Goal: Transaction & Acquisition: Purchase product/service

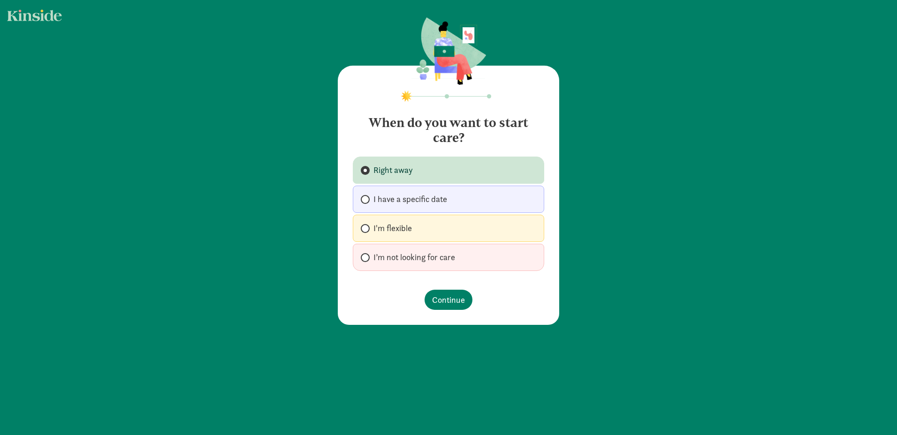
click at [443, 254] on span "I’m not looking for care" at bounding box center [414, 257] width 82 height 11
click at [367, 255] on input "I’m not looking for care" at bounding box center [364, 258] width 6 height 6
radio input "true"
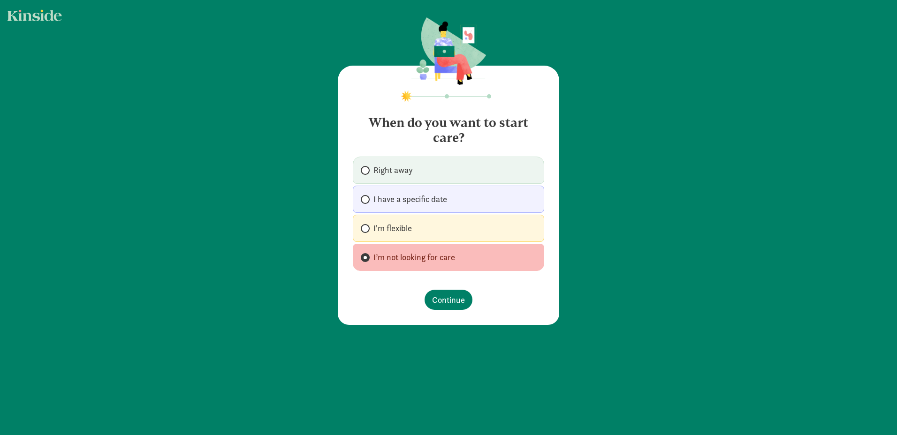
click at [447, 225] on label "I'm flexible" at bounding box center [448, 228] width 191 height 27
click at [367, 226] on input "I'm flexible" at bounding box center [364, 229] width 6 height 6
radio input "true"
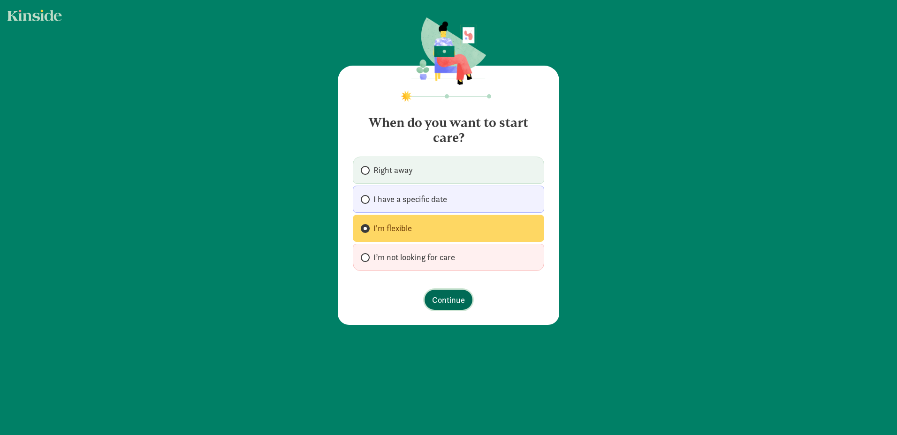
click at [448, 298] on span "Continue" at bounding box center [448, 300] width 33 height 13
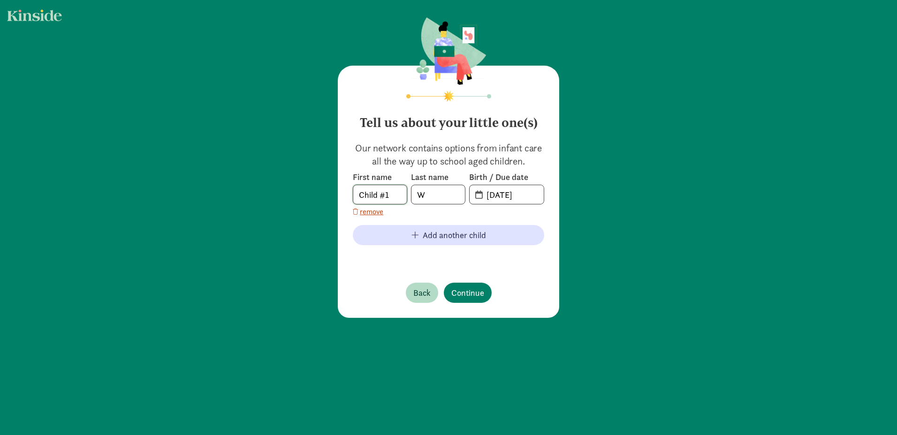
click at [384, 199] on input "Child #1" at bounding box center [379, 194] width 53 height 19
drag, startPoint x: 388, startPoint y: 199, endPoint x: 341, endPoint y: 200, distance: 47.4
click at [341, 200] on div "Tell us about your little one(s) Our network contains options from infant care …" at bounding box center [448, 192] width 221 height 252
type input "Arya"
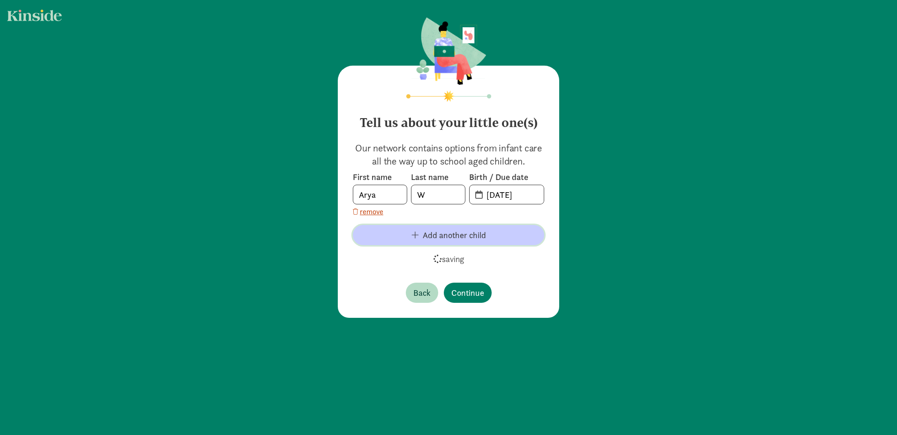
click at [445, 238] on span "Add another child" at bounding box center [454, 235] width 63 height 13
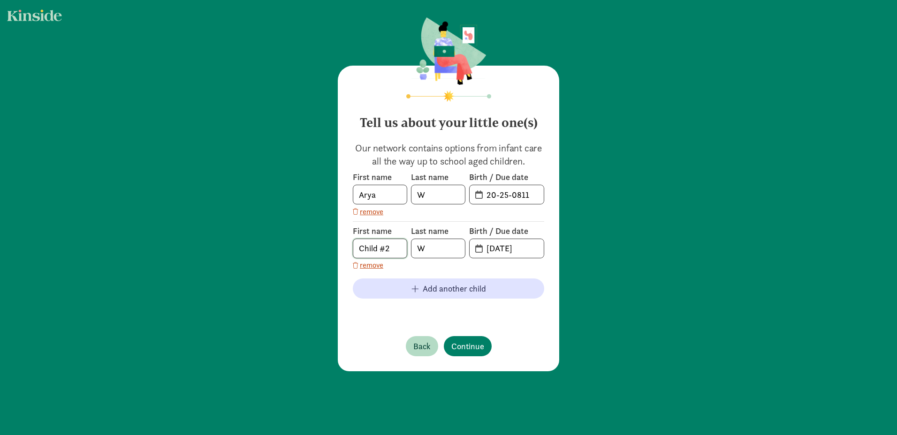
click at [363, 247] on input "Child #2" at bounding box center [379, 248] width 53 height 19
type input "w"
type input "[PERSON_NAME]"
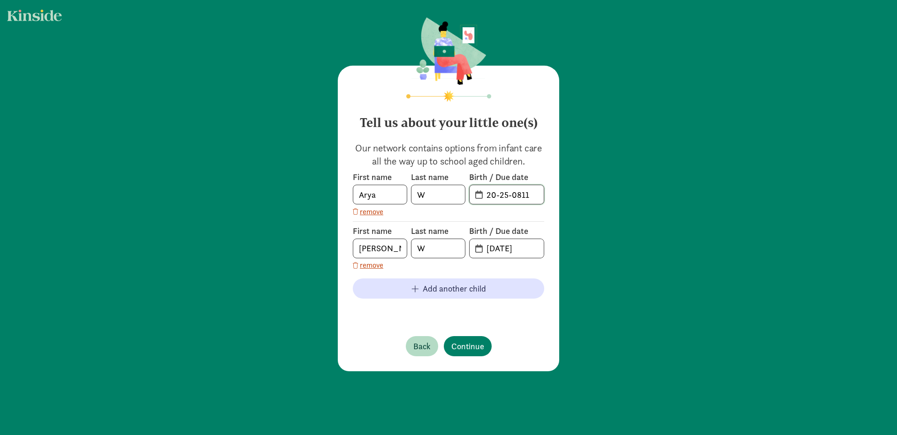
click at [501, 194] on input "20-25-0811" at bounding box center [512, 194] width 63 height 19
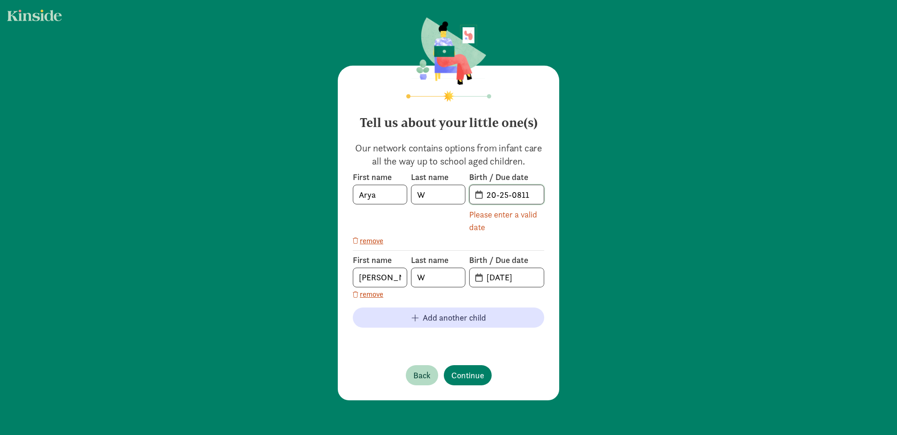
click at [529, 195] on input "20-25-0811" at bounding box center [512, 194] width 63 height 19
drag, startPoint x: 530, startPoint y: 193, endPoint x: 476, endPoint y: 191, distance: 54.0
click at [476, 191] on span "20-25-0811" at bounding box center [507, 194] width 74 height 19
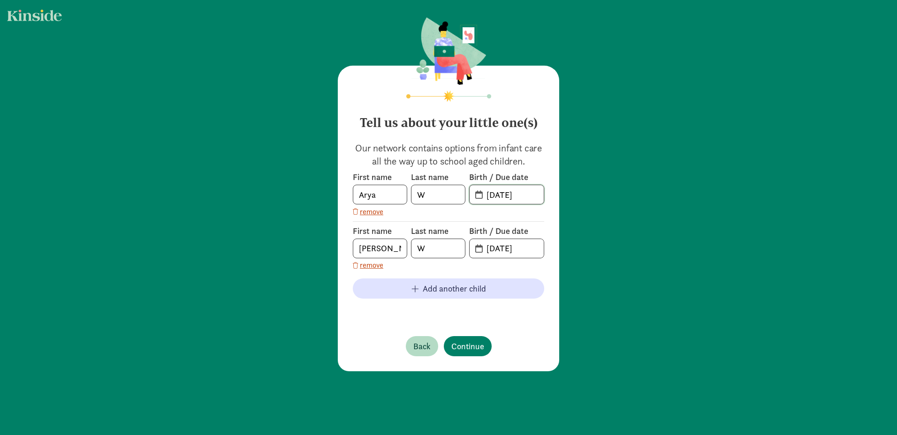
type input "[DATE]"
click at [510, 248] on input "[DATE]" at bounding box center [512, 248] width 63 height 19
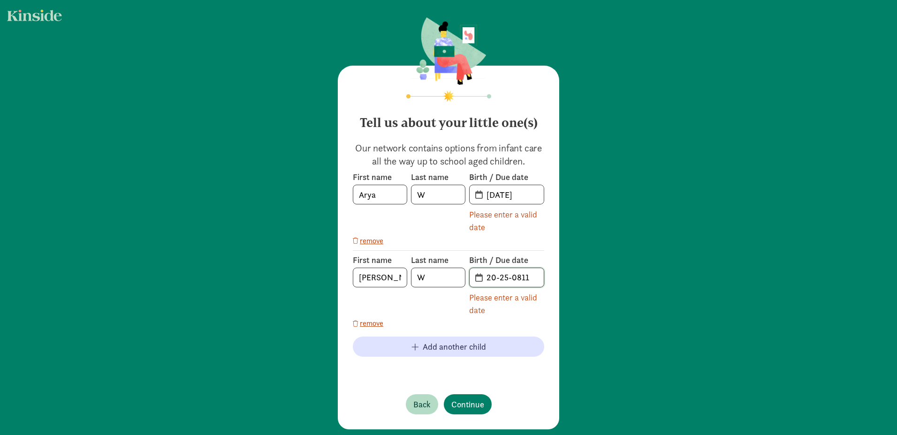
click at [505, 279] on input "20-25-0811" at bounding box center [512, 277] width 63 height 19
drag, startPoint x: 484, startPoint y: 280, endPoint x: 493, endPoint y: 280, distance: 8.9
click at [493, 280] on input "20-25-0811" at bounding box center [512, 277] width 63 height 19
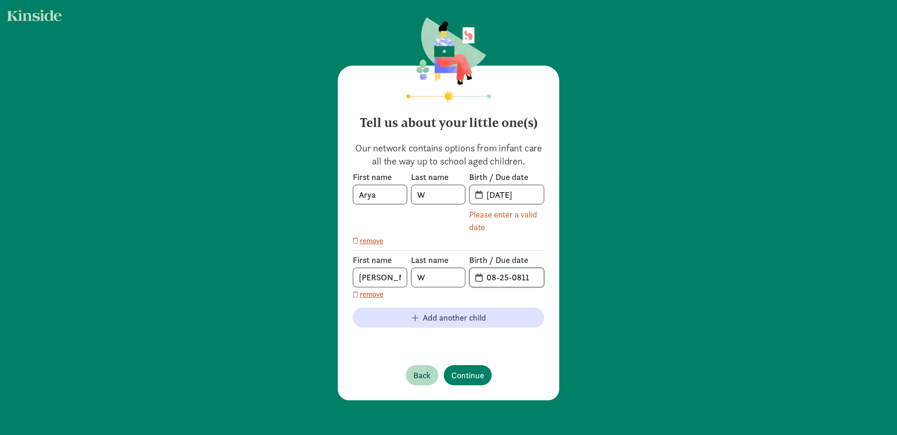
drag, startPoint x: 497, startPoint y: 280, endPoint x: 504, endPoint y: 281, distance: 7.1
click at [504, 281] on input "08-25-0811" at bounding box center [512, 277] width 63 height 19
drag, startPoint x: 530, startPoint y: 276, endPoint x: 512, endPoint y: 278, distance: 17.9
click at [512, 278] on input "08-09-0811" at bounding box center [512, 277] width 63 height 19
type input "08-09-2018"
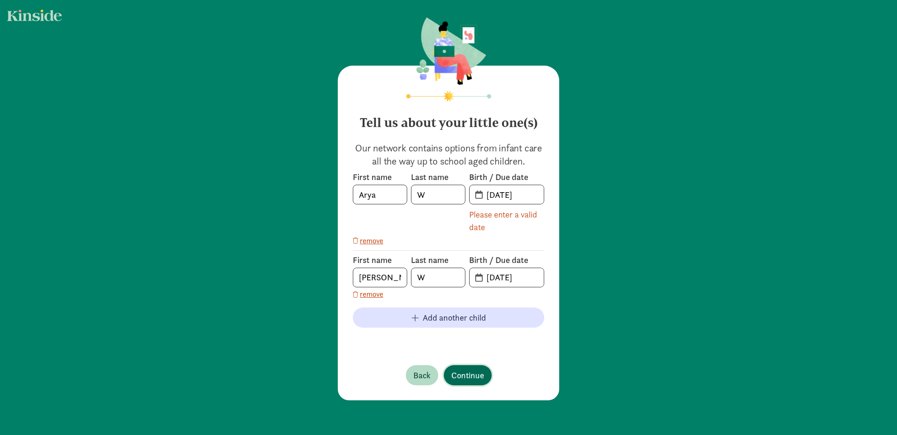
click at [466, 379] on span "Continue" at bounding box center [467, 375] width 33 height 13
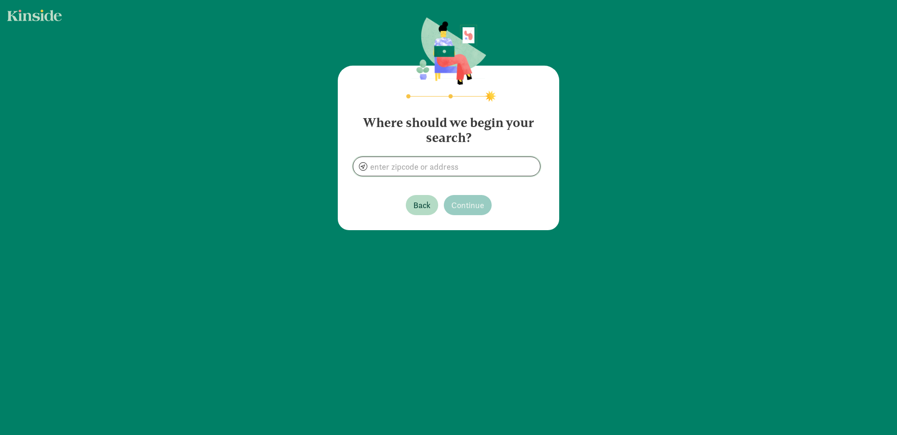
click at [426, 166] on input at bounding box center [446, 166] width 187 height 19
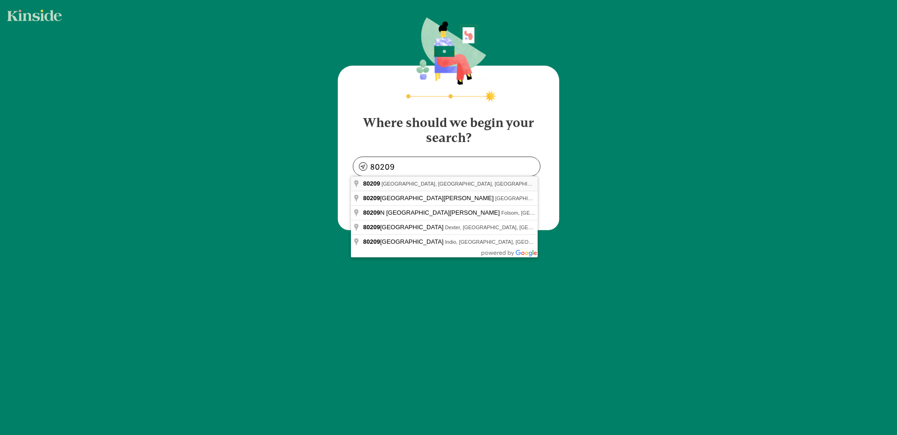
type input "Denver, CO 80209, USA"
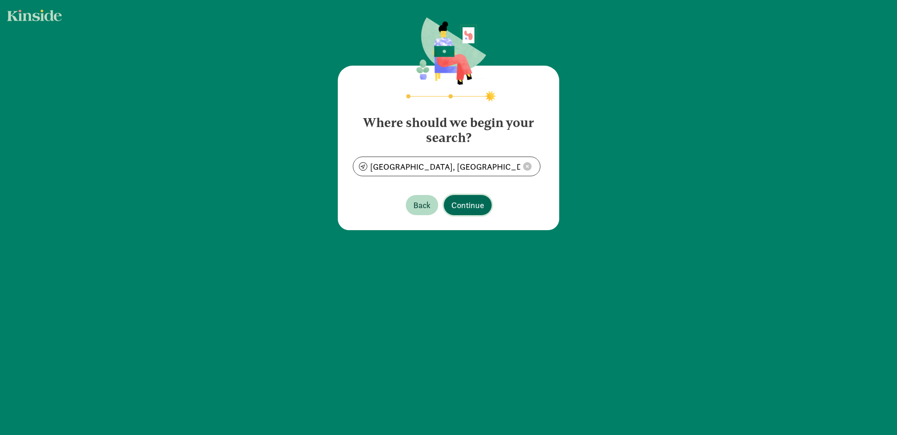
click at [461, 210] on span "Continue" at bounding box center [467, 205] width 33 height 13
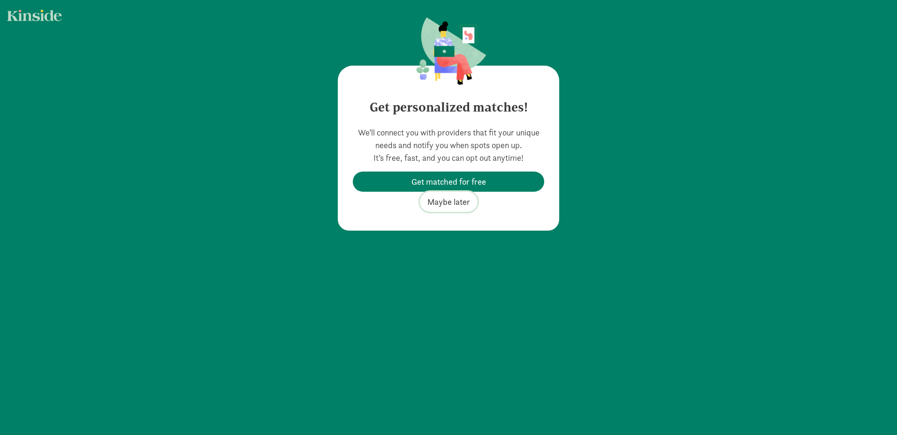
click at [456, 203] on span "Maybe later" at bounding box center [448, 202] width 43 height 13
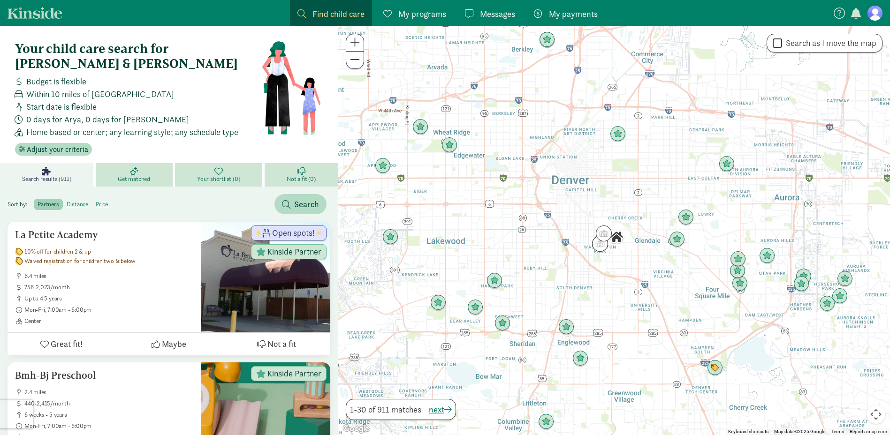
click at [351, 13] on span "Find child care" at bounding box center [338, 14] width 52 height 13
click at [302, 198] on span "Search" at bounding box center [306, 204] width 25 height 13
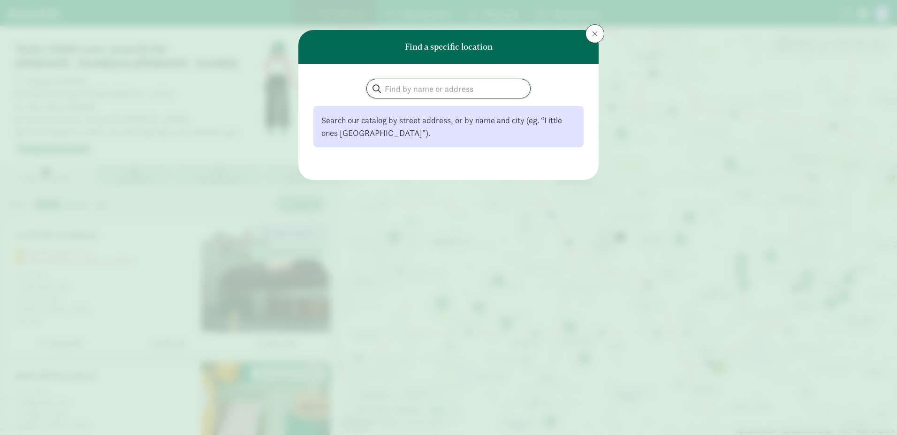
click at [406, 89] on input "search" at bounding box center [448, 88] width 163 height 19
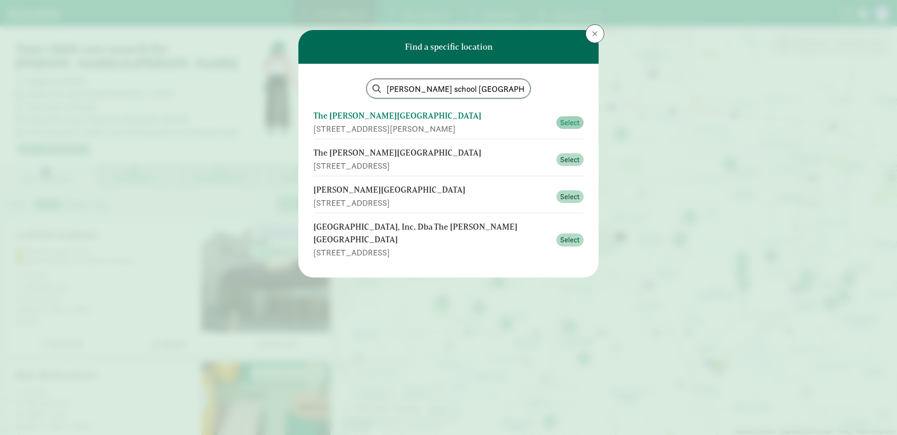
type input "goddard school denver"
click at [581, 123] on button "Select" at bounding box center [569, 122] width 27 height 13
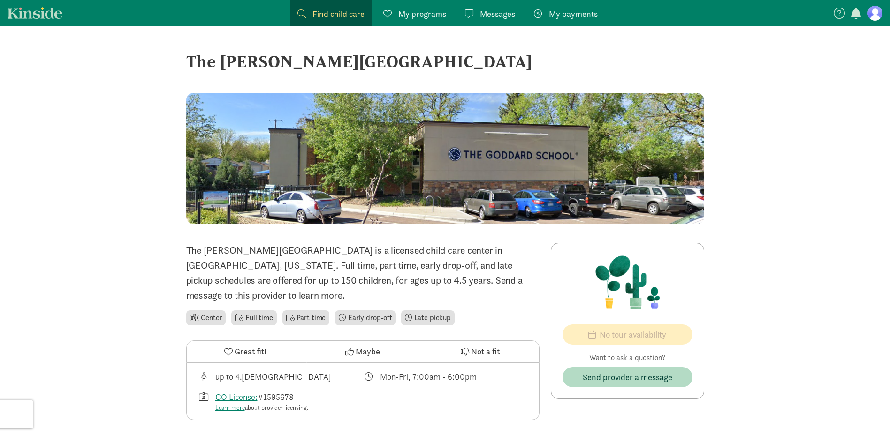
click at [432, 8] on span "My programs" at bounding box center [422, 14] width 48 height 13
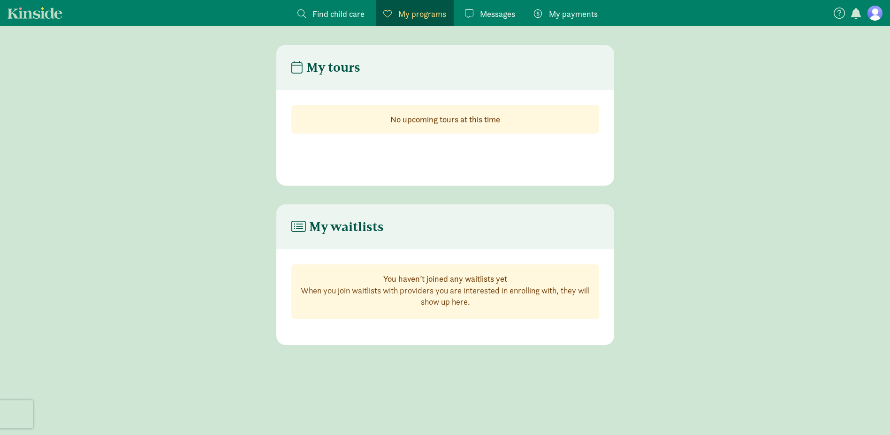
click at [559, 17] on span "My payments" at bounding box center [573, 14] width 49 height 13
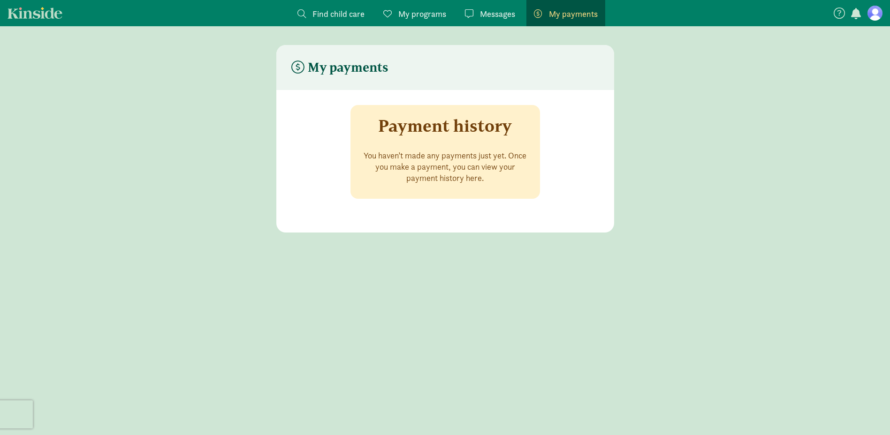
click at [870, 15] on figure at bounding box center [874, 13] width 15 height 15
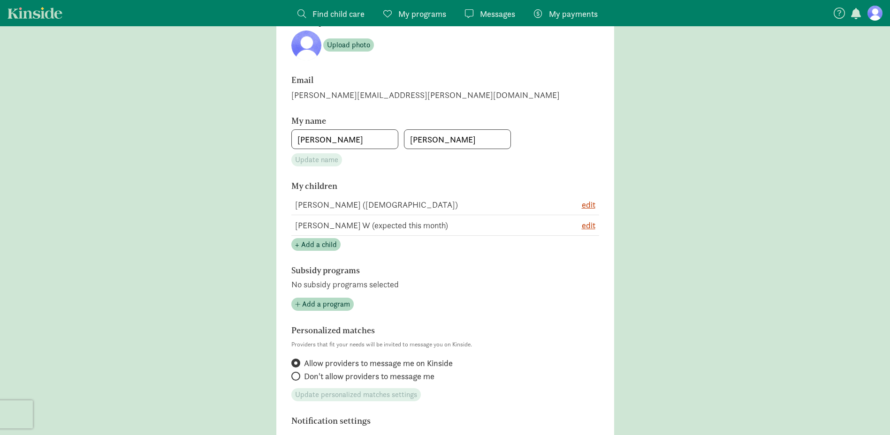
scroll to position [94, 0]
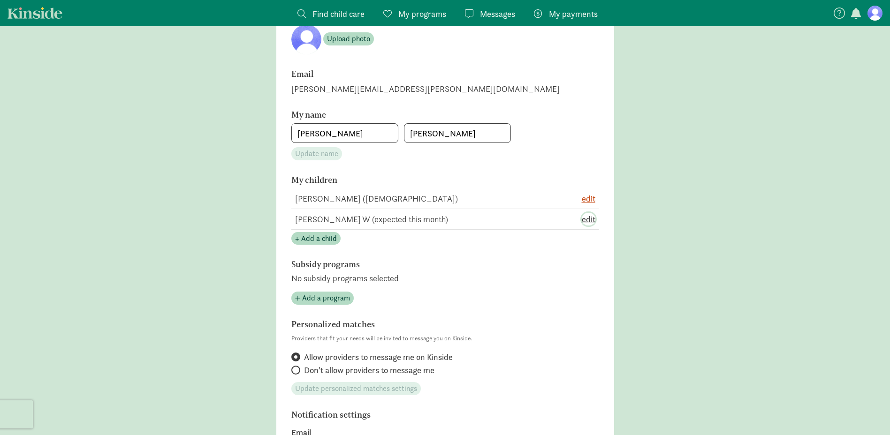
click at [591, 220] on span "edit" at bounding box center [589, 219] width 14 height 13
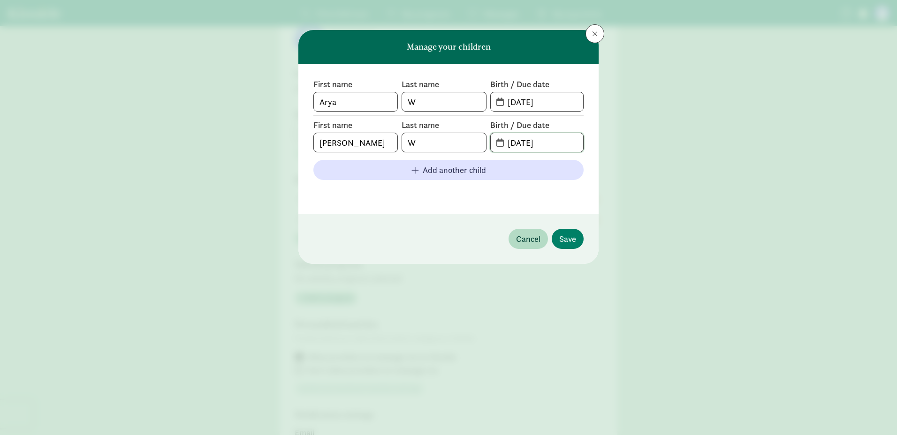
click at [554, 145] on input "[DATE]" at bounding box center [542, 142] width 81 height 19
drag, startPoint x: 554, startPoint y: 145, endPoint x: 547, endPoint y: 145, distance: 6.1
click at [547, 145] on input "[DATE]" at bounding box center [542, 142] width 81 height 19
type input "[DATE]"
click at [569, 238] on span "Save" at bounding box center [567, 239] width 17 height 13
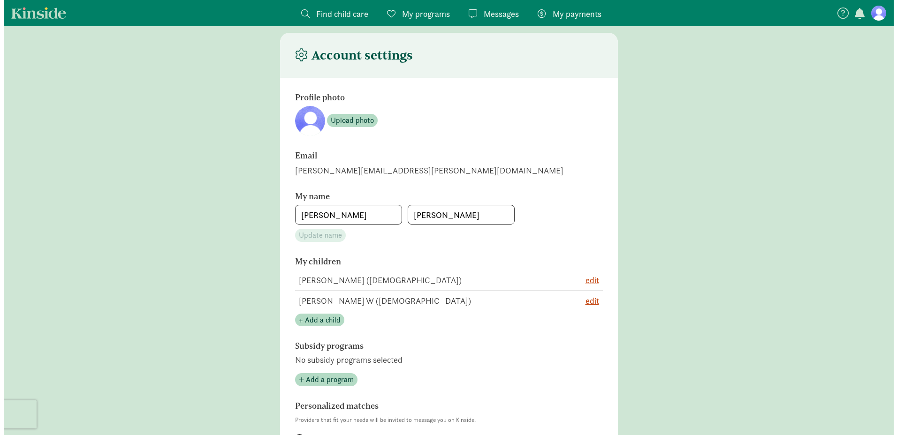
scroll to position [0, 0]
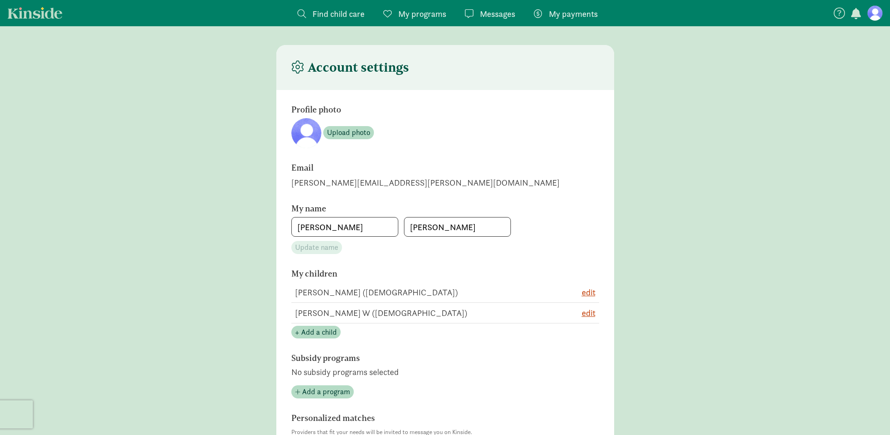
click at [339, 15] on span "Find child care" at bounding box center [338, 14] width 52 height 13
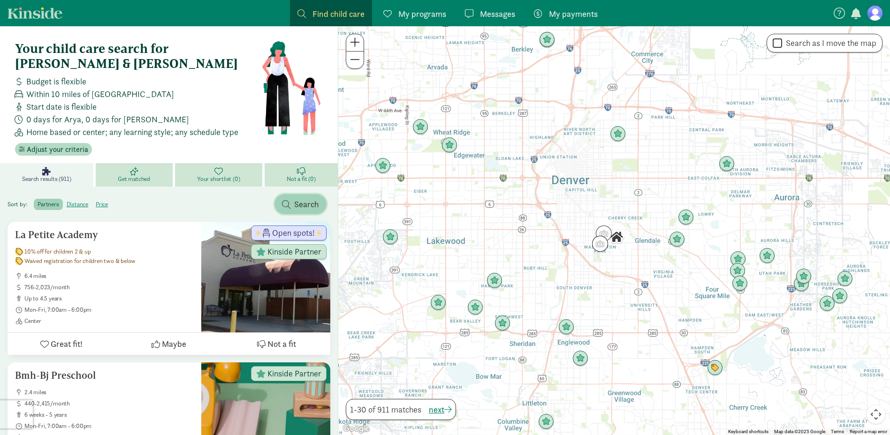
click at [296, 198] on span "Search" at bounding box center [306, 204] width 25 height 13
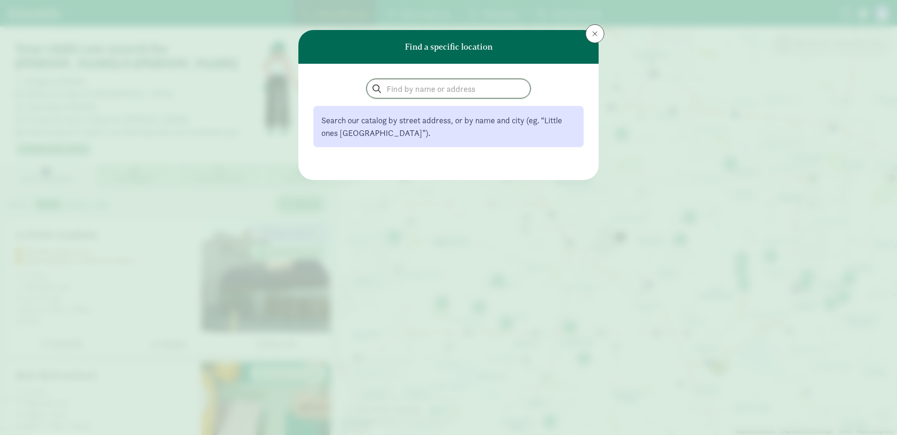
click at [423, 83] on input "search" at bounding box center [448, 88] width 163 height 19
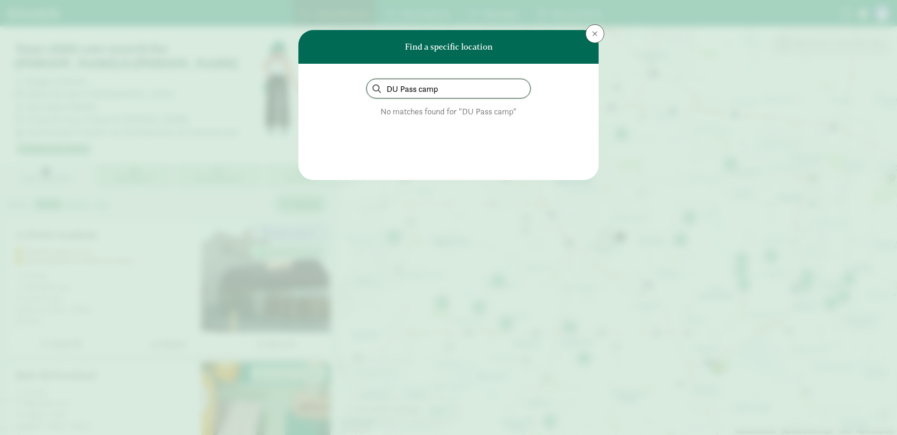
drag, startPoint x: 498, startPoint y: 96, endPoint x: 296, endPoint y: 83, distance: 202.6
click at [296, 83] on div "Find a specific location DU Pass camp No matches found for "DU Pass camp"" at bounding box center [448, 217] width 897 height 435
type input "DU camps"
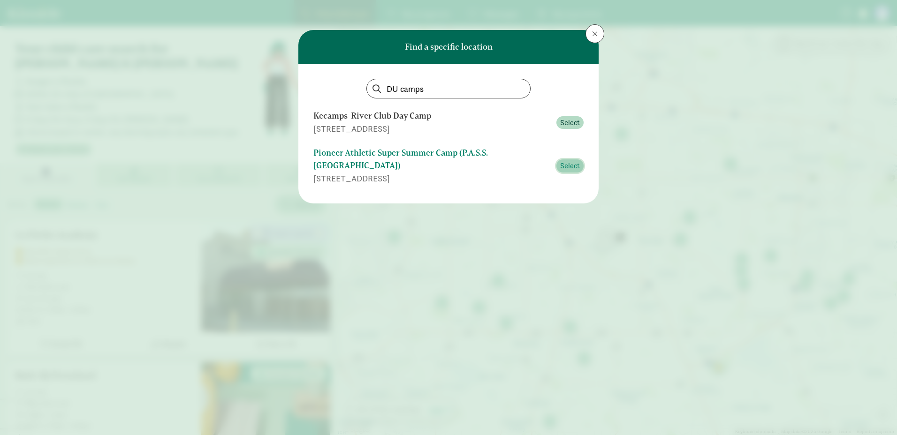
click at [577, 160] on span "Select" at bounding box center [570, 165] width 20 height 11
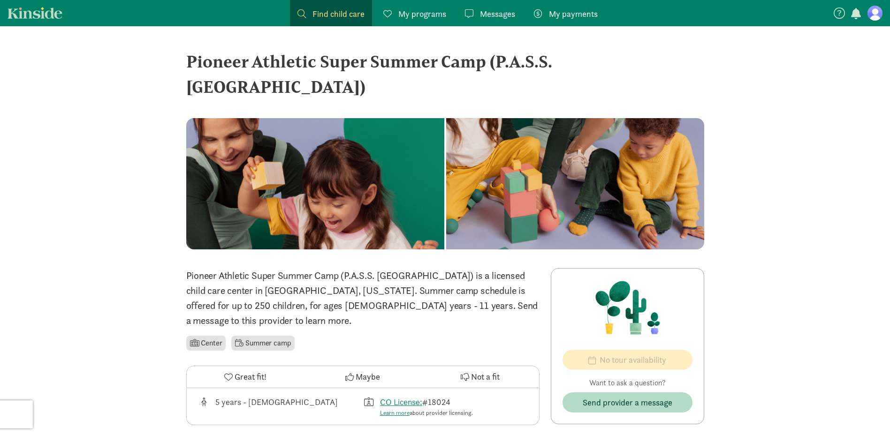
click at [578, 7] on link "My payments Pay" at bounding box center [565, 13] width 79 height 26
